Goal: Find specific page/section: Find specific page/section

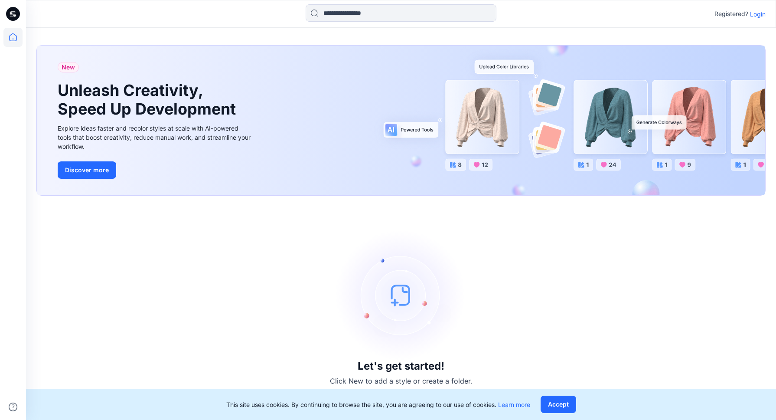
click at [763, 17] on p "Login" at bounding box center [758, 14] width 16 height 9
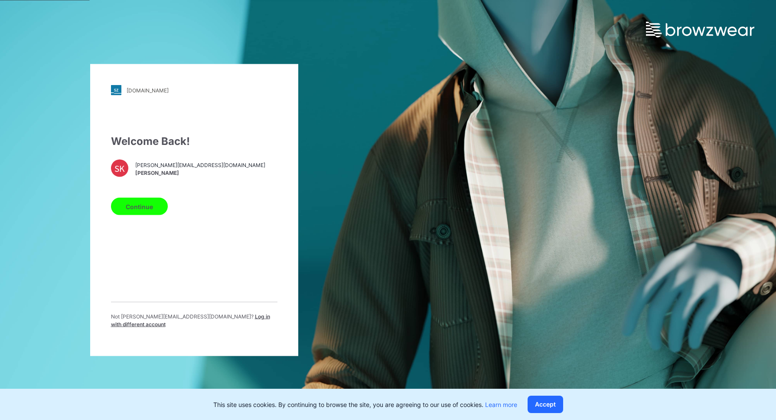
click at [138, 208] on button "Continue" at bounding box center [139, 206] width 57 height 17
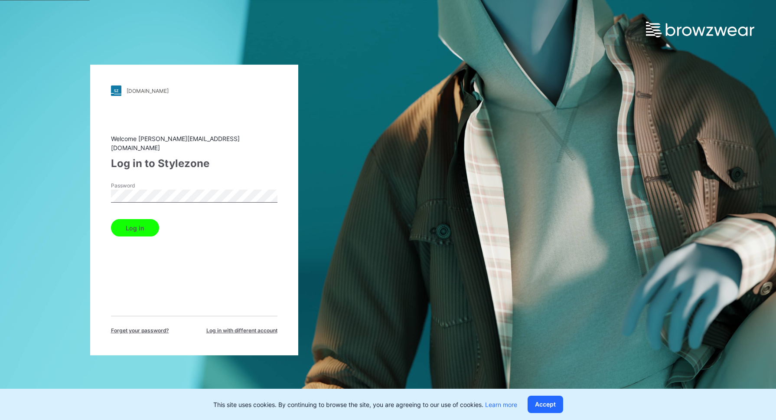
click at [141, 231] on button "Log in" at bounding box center [135, 227] width 48 height 17
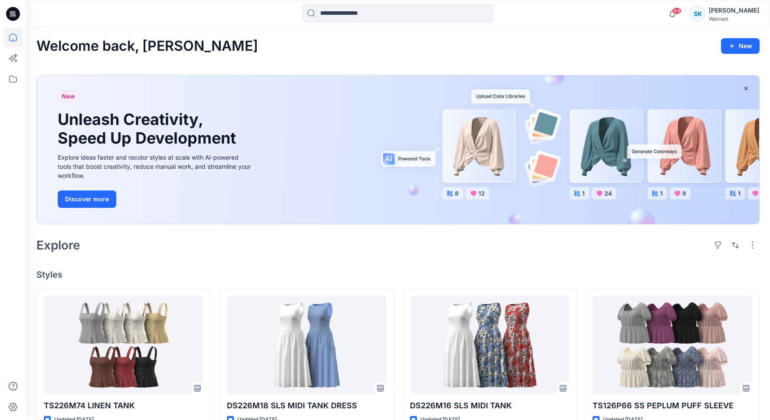
click at [615, 247] on div "Explore" at bounding box center [397, 245] width 723 height 21
click at [643, 252] on div "Explore" at bounding box center [397, 245] width 723 height 21
click at [616, 250] on div "Explore" at bounding box center [397, 245] width 723 height 21
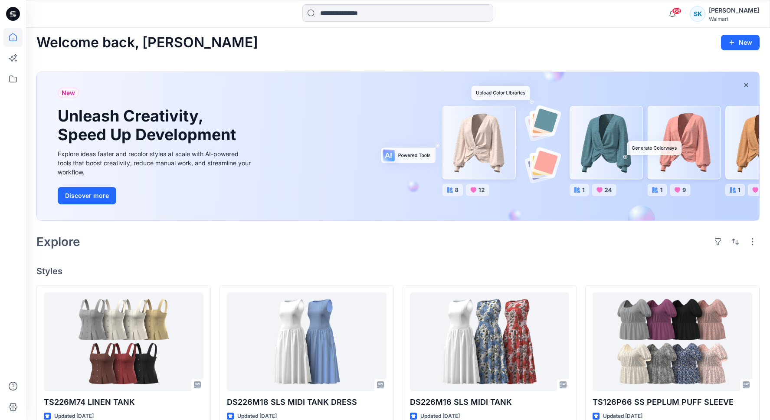
scroll to position [3, 0]
click at [603, 248] on div "Explore" at bounding box center [397, 241] width 723 height 21
click at [604, 245] on div "Explore" at bounding box center [397, 241] width 723 height 21
click at [605, 248] on div "Explore" at bounding box center [397, 241] width 723 height 21
click at [606, 247] on div "Explore" at bounding box center [397, 241] width 723 height 21
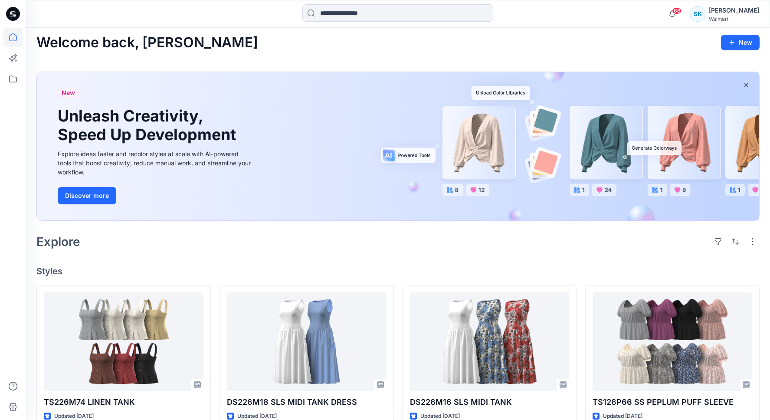
click at [608, 249] on div "Explore" at bounding box center [397, 241] width 723 height 21
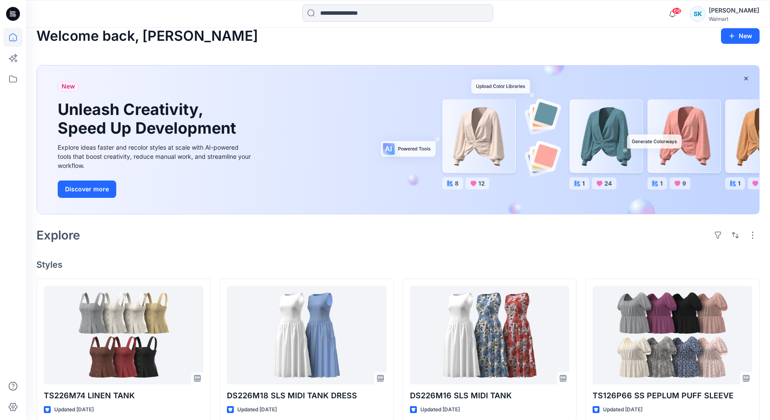
scroll to position [10, 0]
click at [632, 241] on div "Explore" at bounding box center [397, 234] width 723 height 21
click at [631, 242] on div "Explore" at bounding box center [397, 234] width 723 height 21
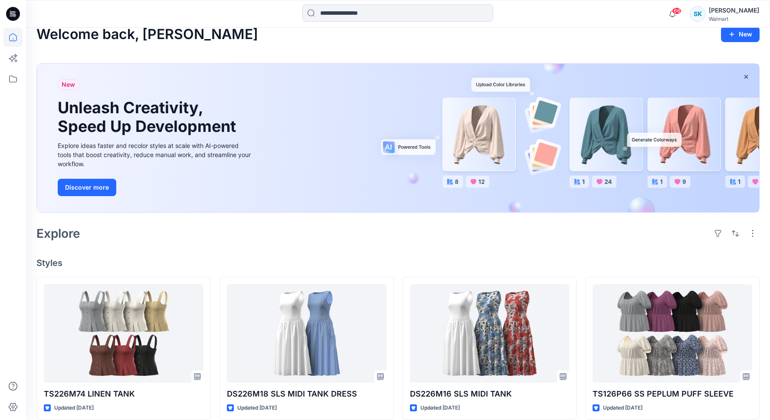
scroll to position [12, 0]
click at [626, 238] on div "Explore" at bounding box center [397, 233] width 723 height 21
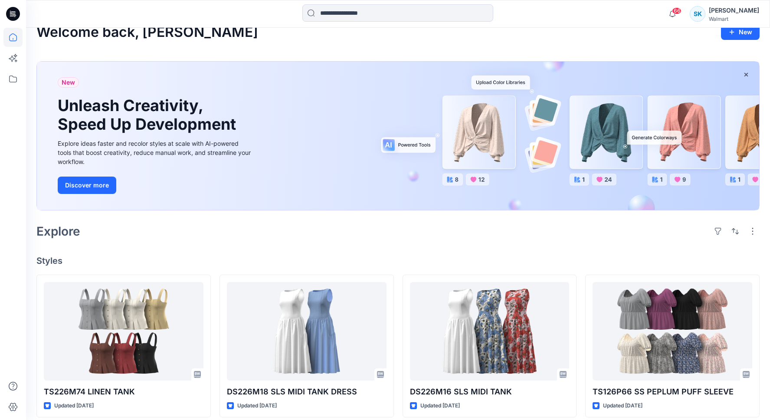
scroll to position [14, 0]
click at [566, 247] on div "Welcome back, Sarah New New Unleash Creativity, Speed Up Development Explore id…" at bounding box center [398, 388] width 744 height 749
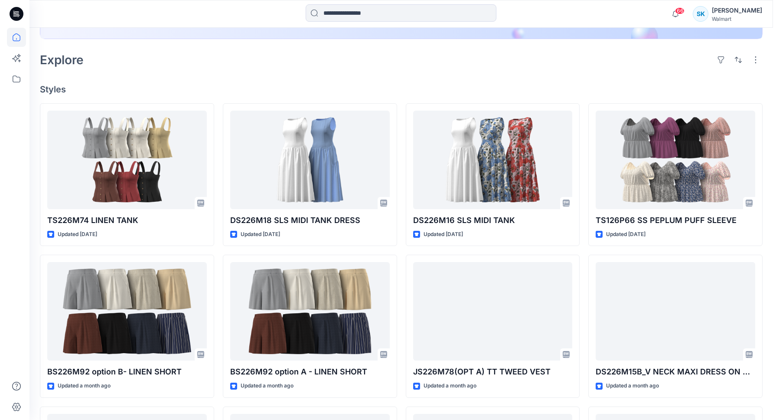
scroll to position [0, 0]
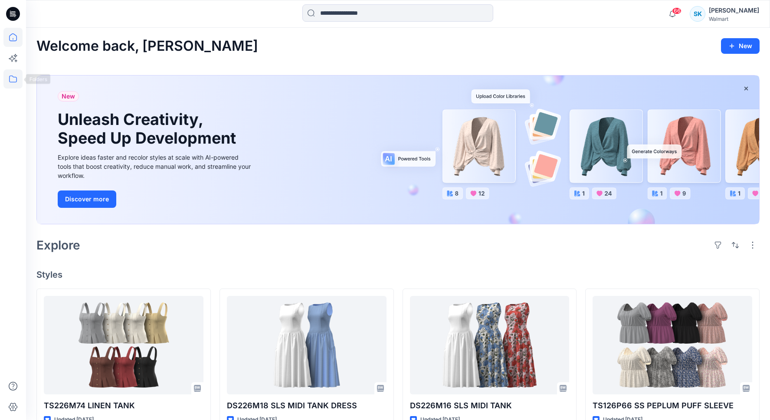
click at [8, 79] on icon at bounding box center [12, 78] width 19 height 19
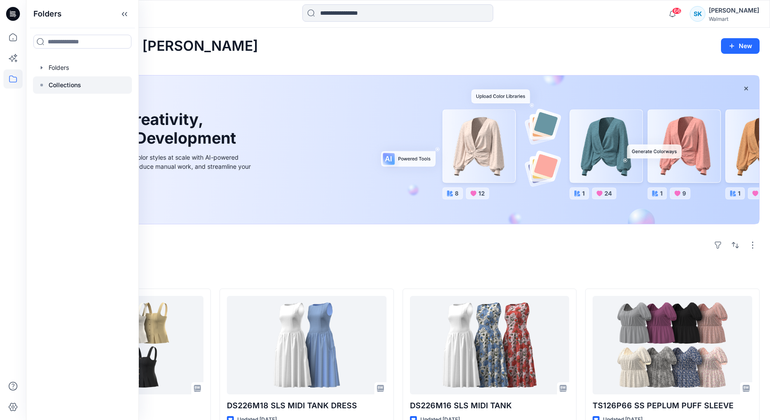
click at [61, 80] on p "Collections" at bounding box center [65, 85] width 33 height 10
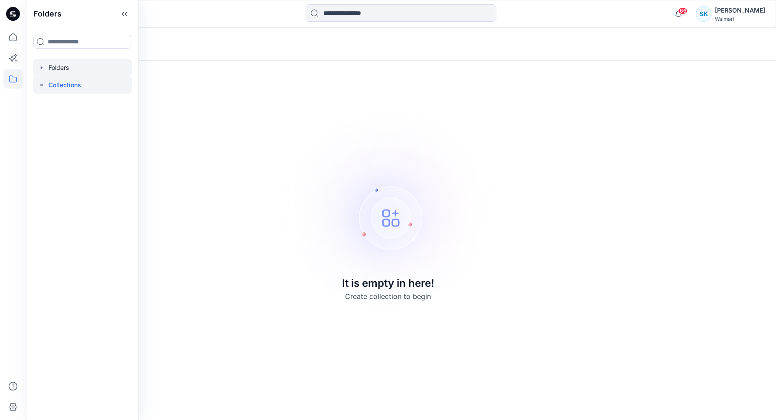
click at [59, 64] on div at bounding box center [82, 67] width 99 height 17
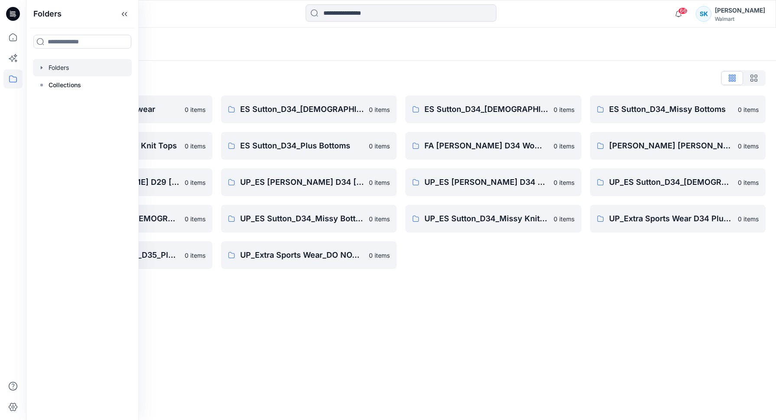
click at [509, 252] on div "ES Sutton_D34_Ladies Woven Tops 0 items FA ES Sutton D34 Women's Wovens 0 items…" at bounding box center [494, 182] width 176 height 174
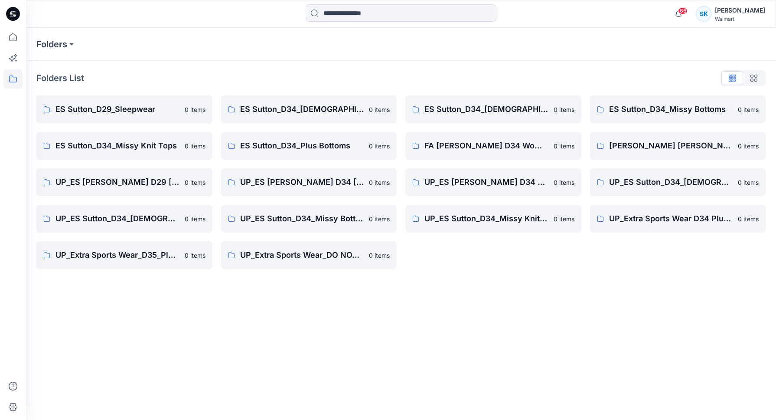
click at [519, 66] on div "Folders List ES Sutton_D29_Sleepwear 0 items ES Sutton_D34_Missy Knit Tops 0 it…" at bounding box center [401, 170] width 750 height 219
click at [649, 88] on div "Folders List ES Sutton_D29_Sleepwear 0 items ES Sutton_D34_Missy Knit Tops 0 it…" at bounding box center [401, 170] width 750 height 219
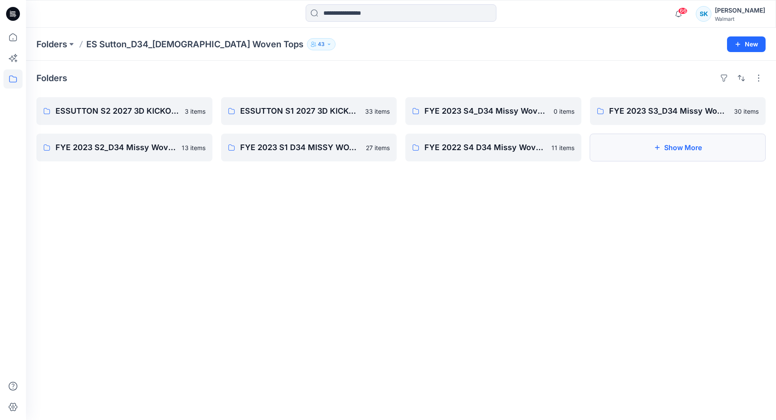
click at [672, 147] on button "Show More" at bounding box center [678, 148] width 176 height 28
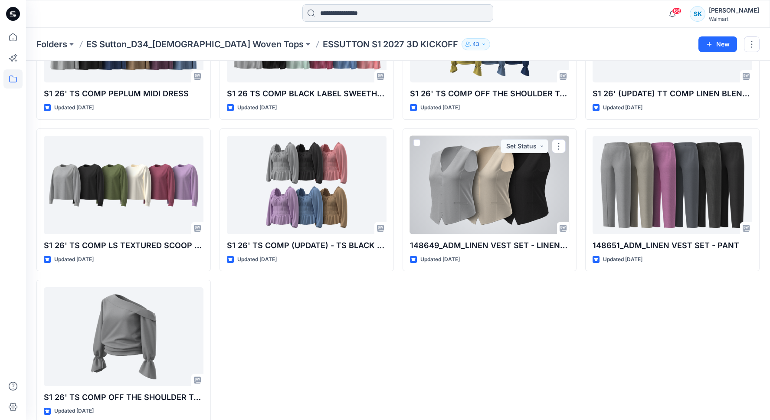
scroll to position [1044, 0]
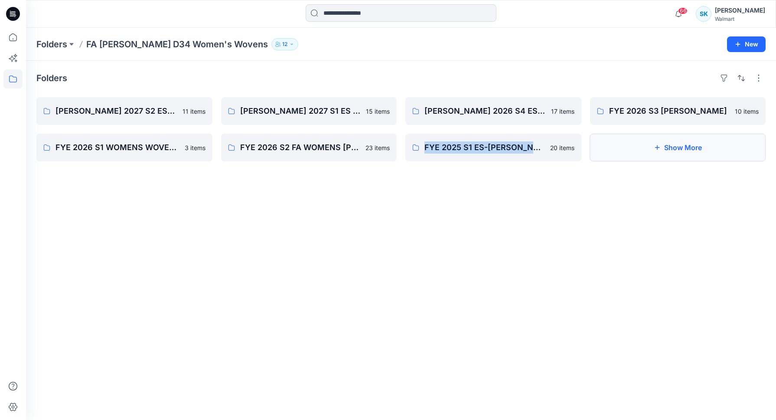
click at [688, 146] on button "Show More" at bounding box center [678, 148] width 176 height 28
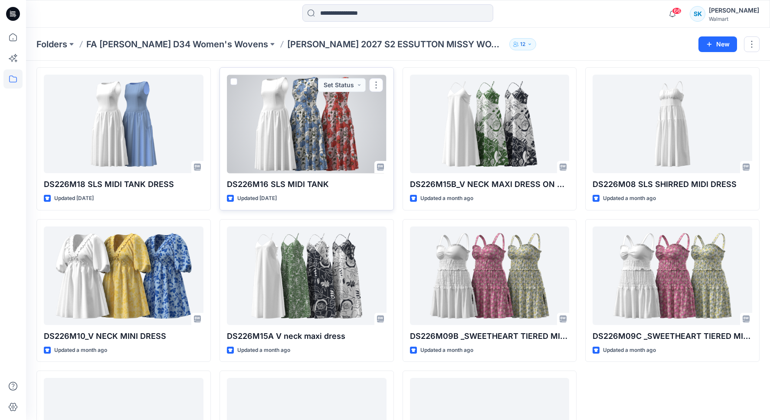
scroll to position [134, 0]
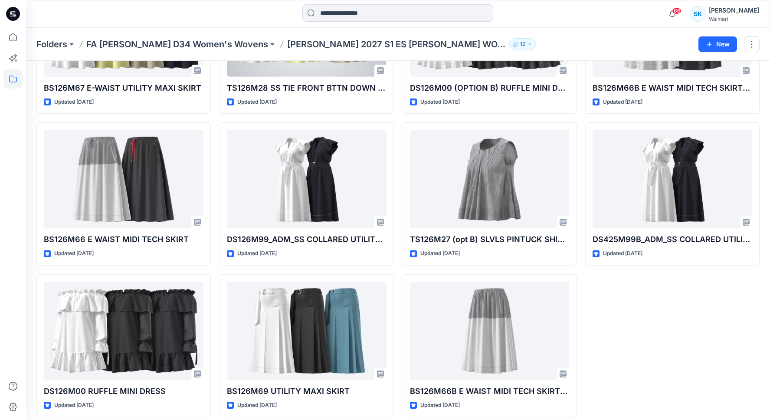
scroll to position [286, 0]
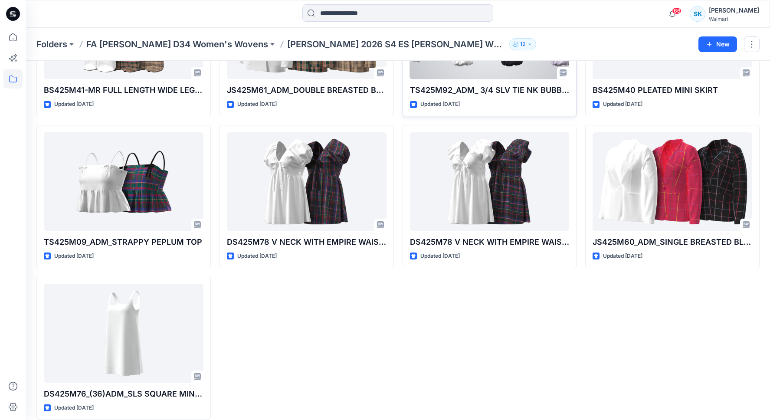
scroll to position [437, 0]
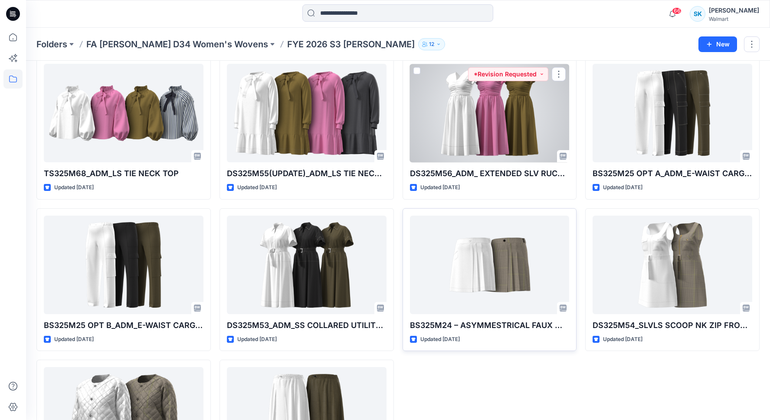
scroll to position [134, 0]
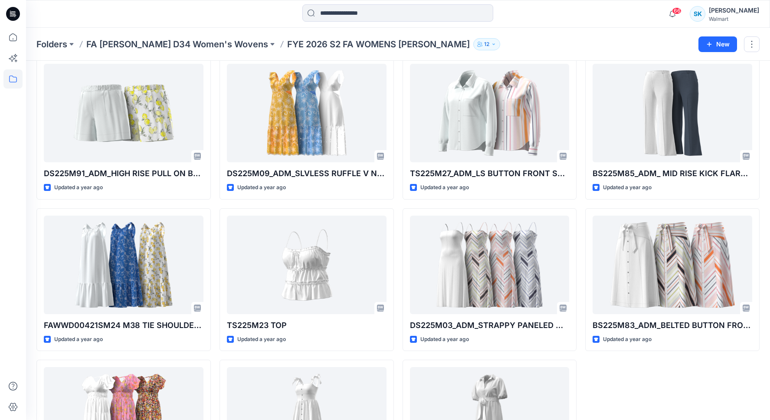
scroll to position [589, 0]
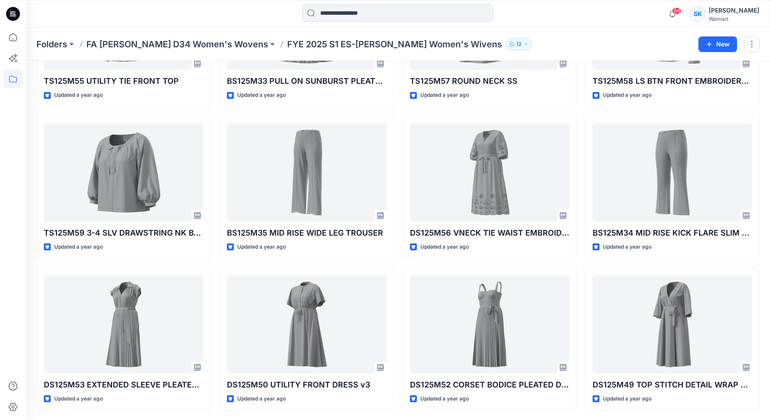
scroll to position [437, 0]
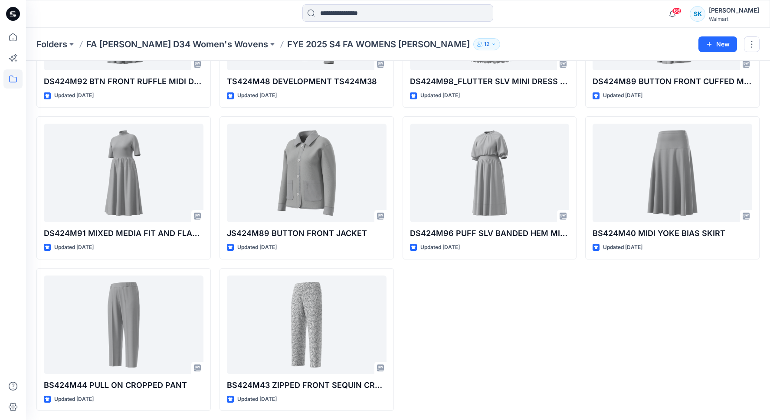
scroll to position [892, 0]
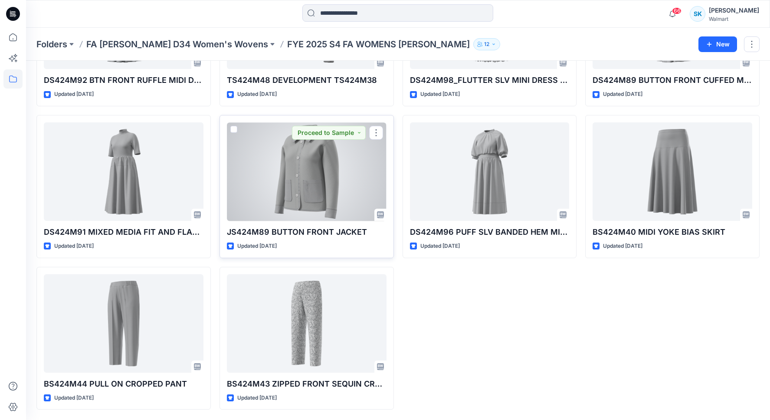
click at [343, 169] on div at bounding box center [307, 171] width 160 height 98
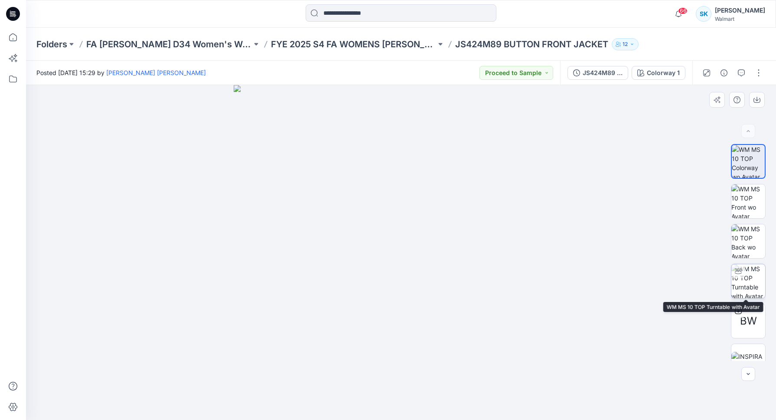
click at [749, 273] on img at bounding box center [749, 281] width 34 height 34
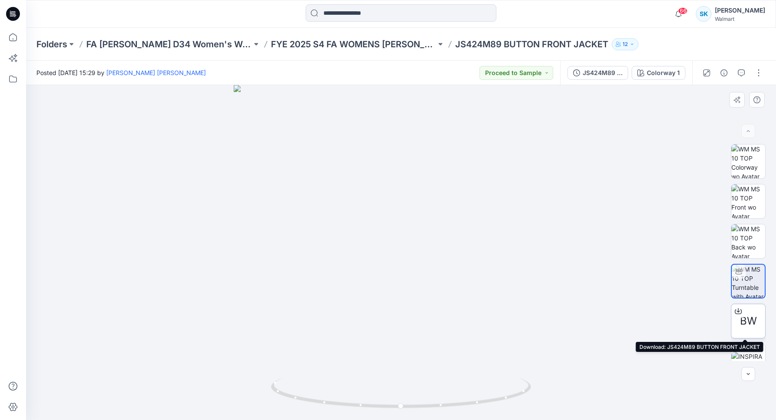
click at [737, 310] on icon at bounding box center [738, 311] width 7 height 7
